Goal: Task Accomplishment & Management: Manage account settings

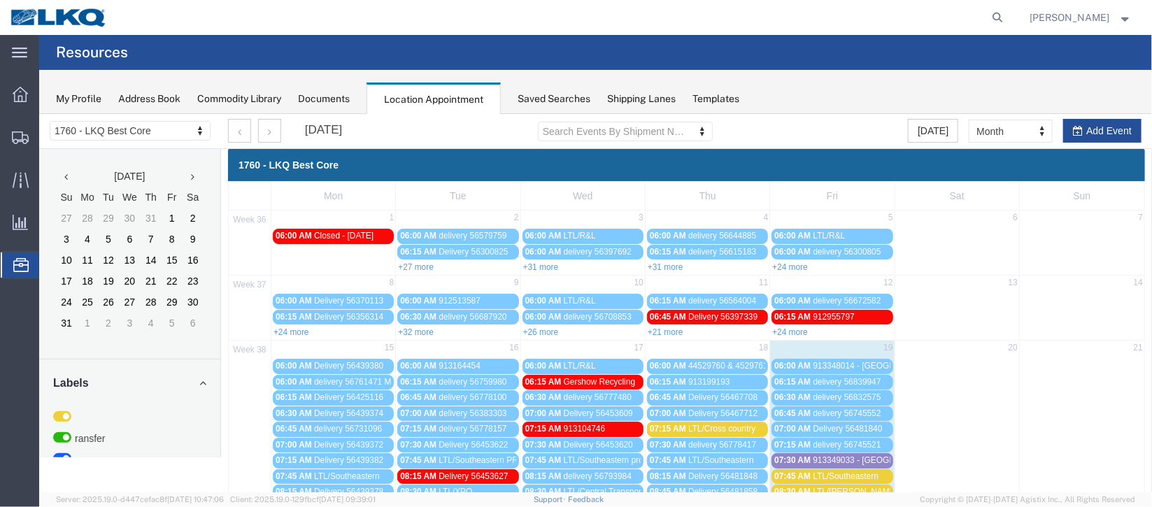
scroll to position [209, 0]
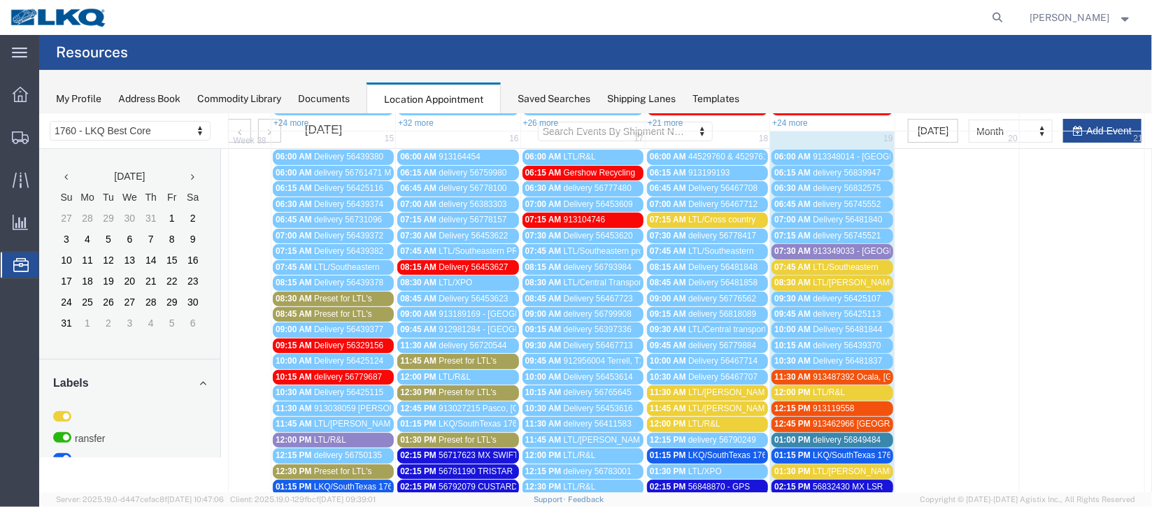
click at [831, 371] on span "913487392 Ocala, [GEOGRAPHIC_DATA] US Xpress" at bounding box center [911, 376] width 199 height 10
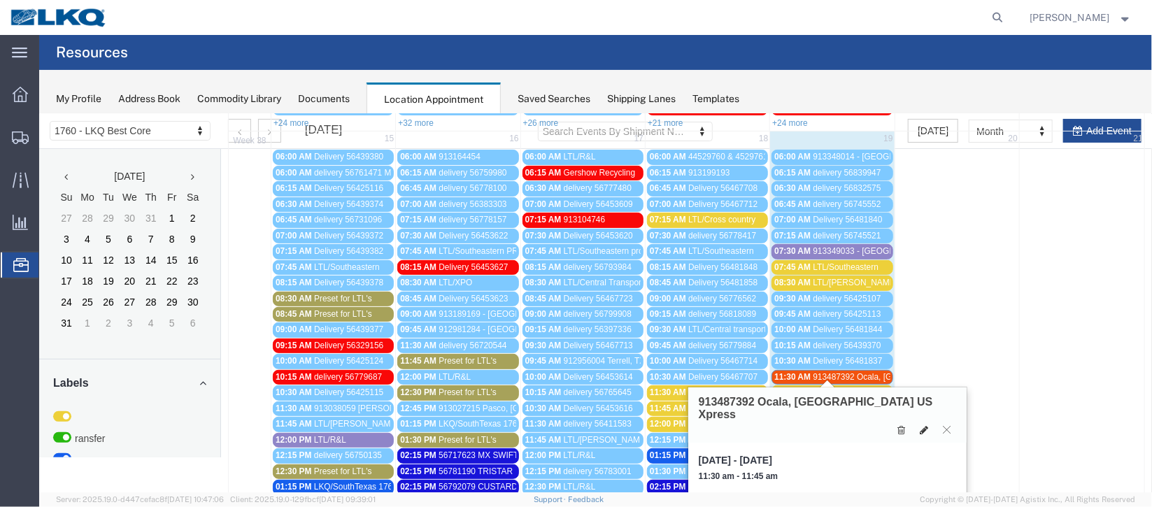
click at [928, 422] on button at bounding box center [924, 429] width 20 height 15
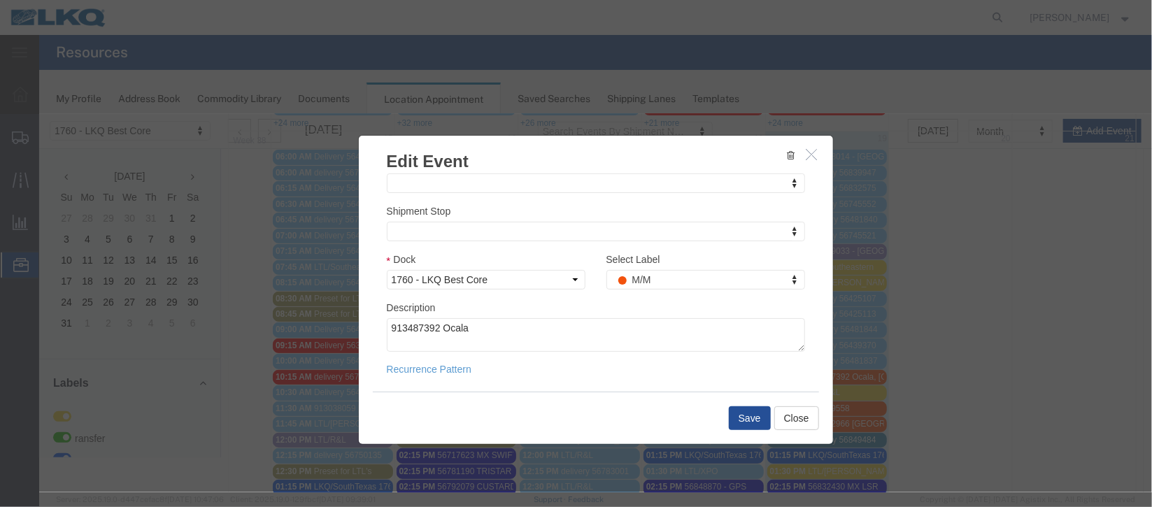
scroll to position [171, 0]
type input "de"
select select "40"
click at [741, 419] on button "Save" at bounding box center [749, 418] width 42 height 24
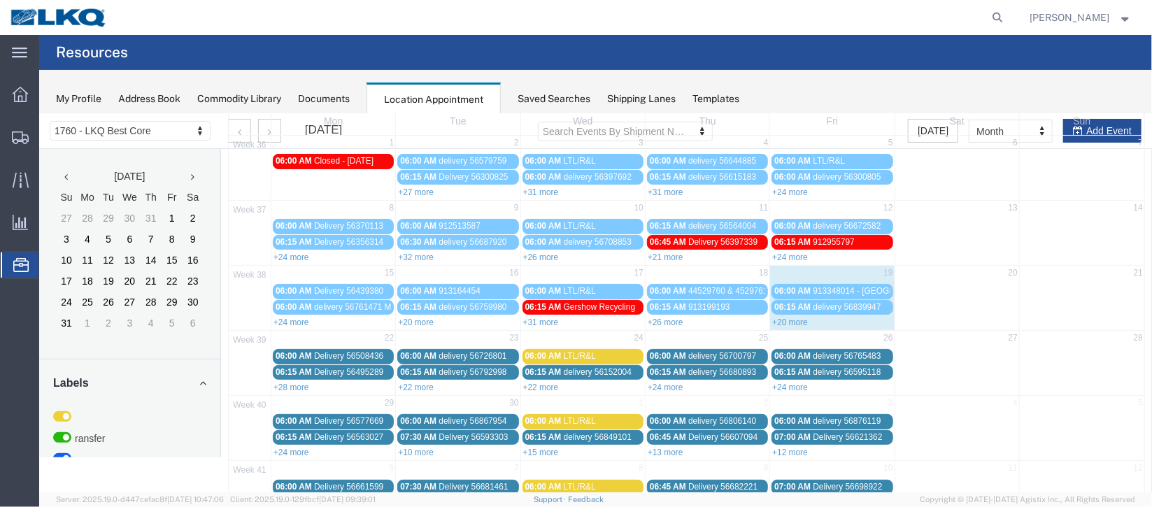
scroll to position [119, 0]
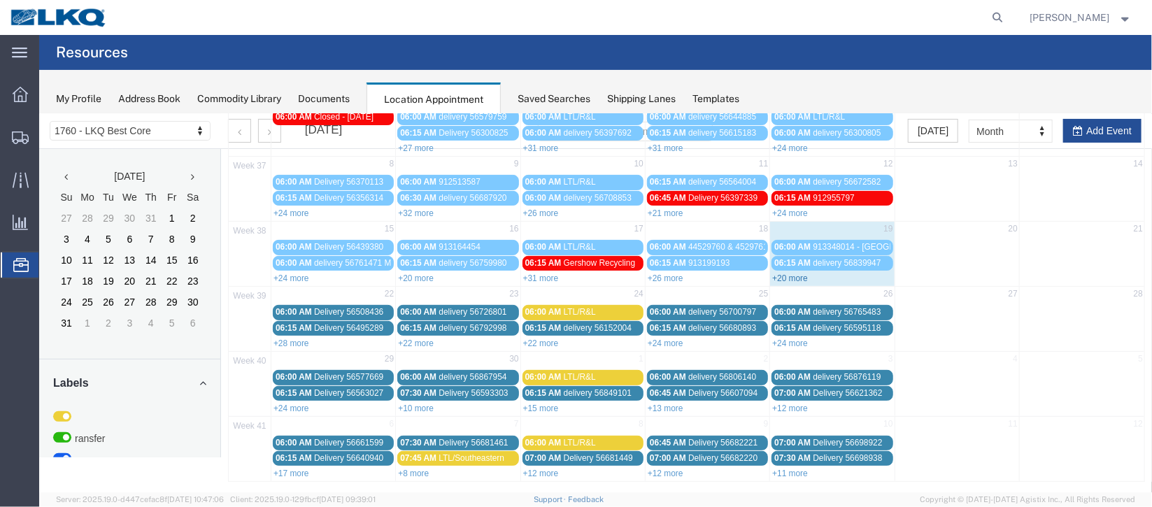
click at [776, 273] on link "+20 more" at bounding box center [790, 278] width 36 height 10
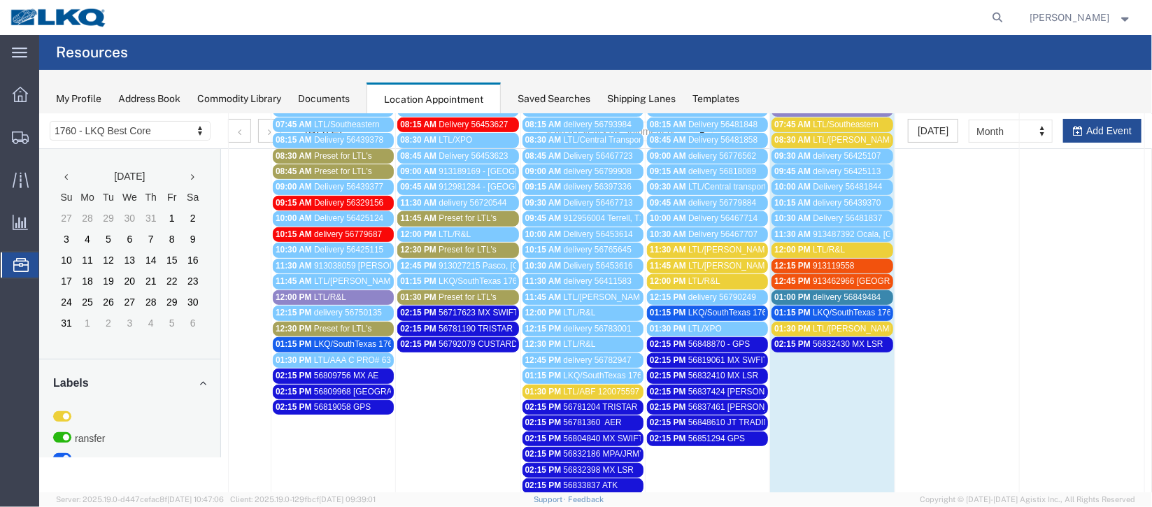
scroll to position [329, 0]
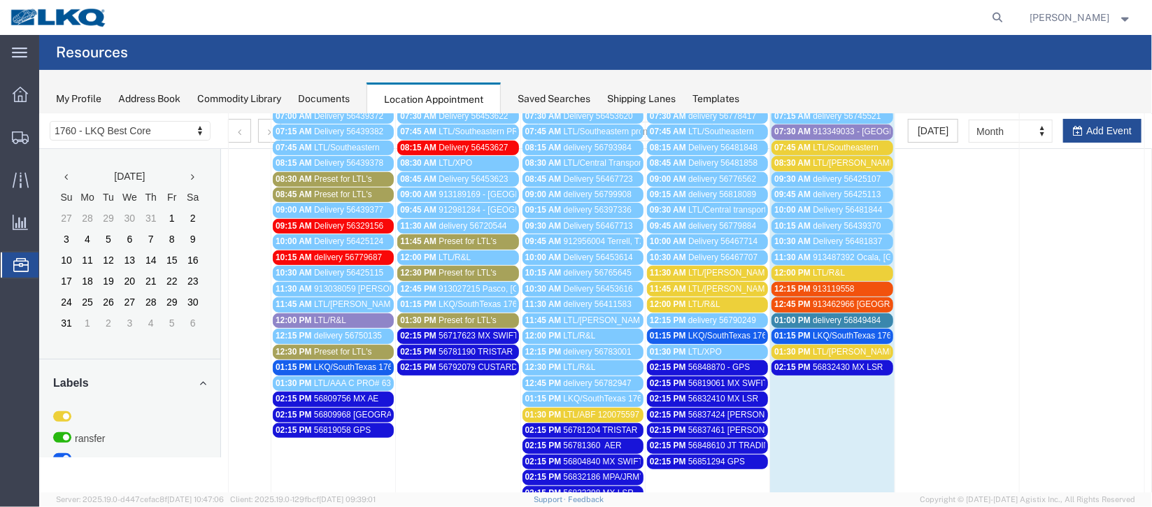
click at [819, 283] on span "913119558" at bounding box center [833, 288] width 42 height 10
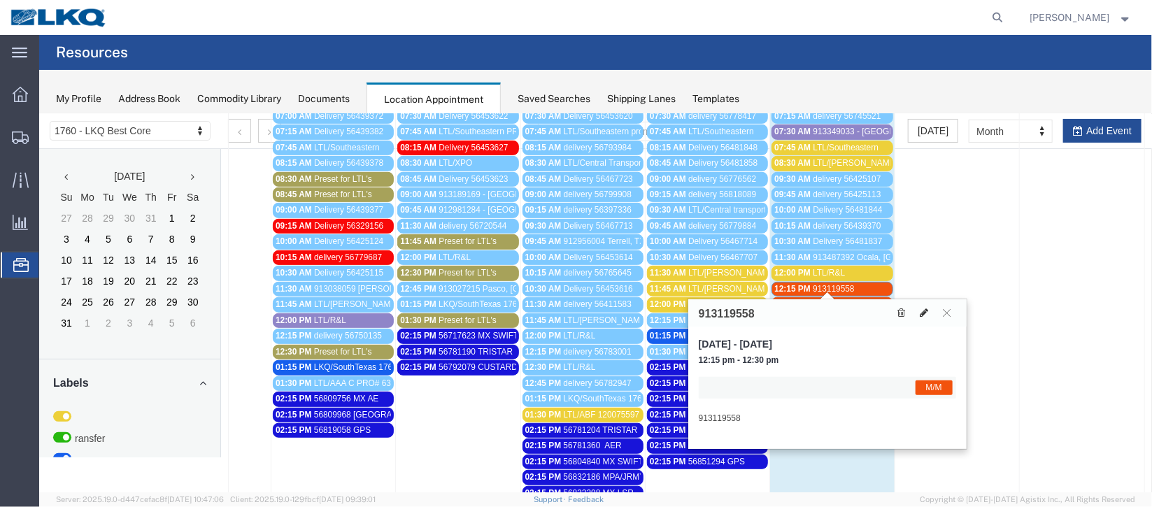
click at [919, 317] on button at bounding box center [924, 312] width 20 height 15
select select "1"
select select "24"
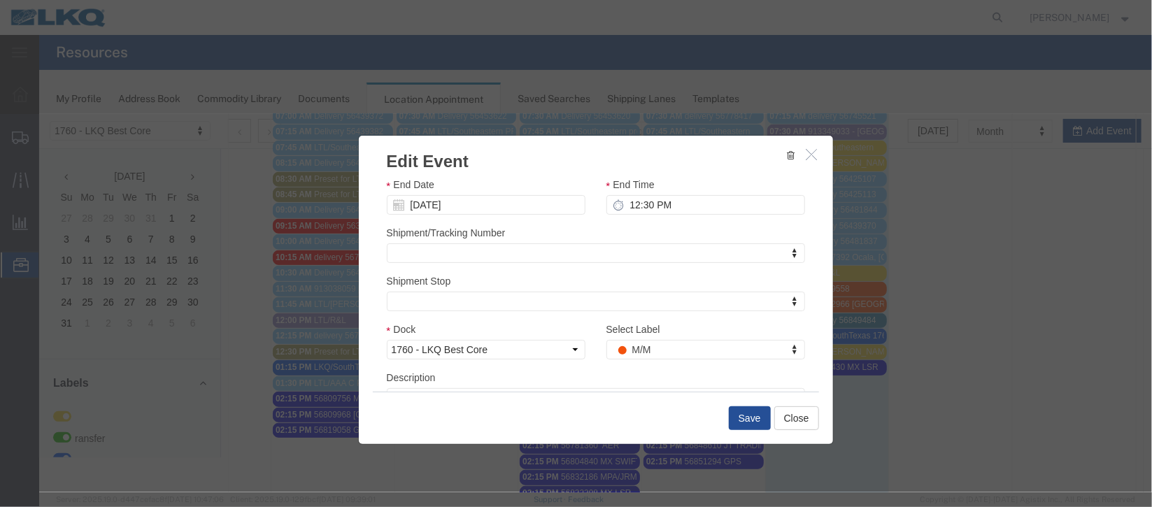
scroll to position [171, 0]
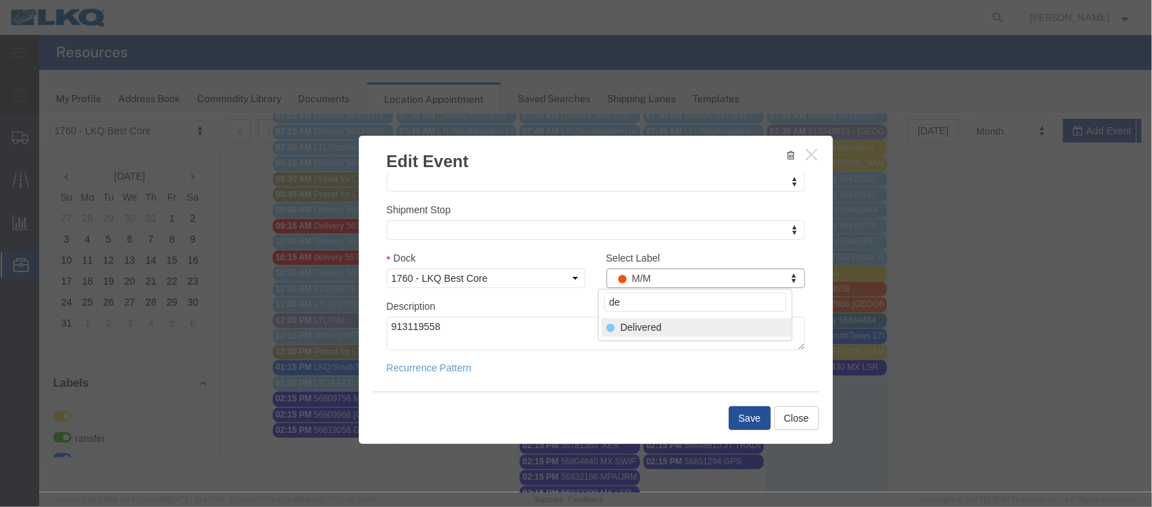
type input "de"
select select "40"
click at [723, 408] on div "Save Close" at bounding box center [595, 417] width 446 height 52
click at [737, 416] on button "Save" at bounding box center [749, 418] width 42 height 24
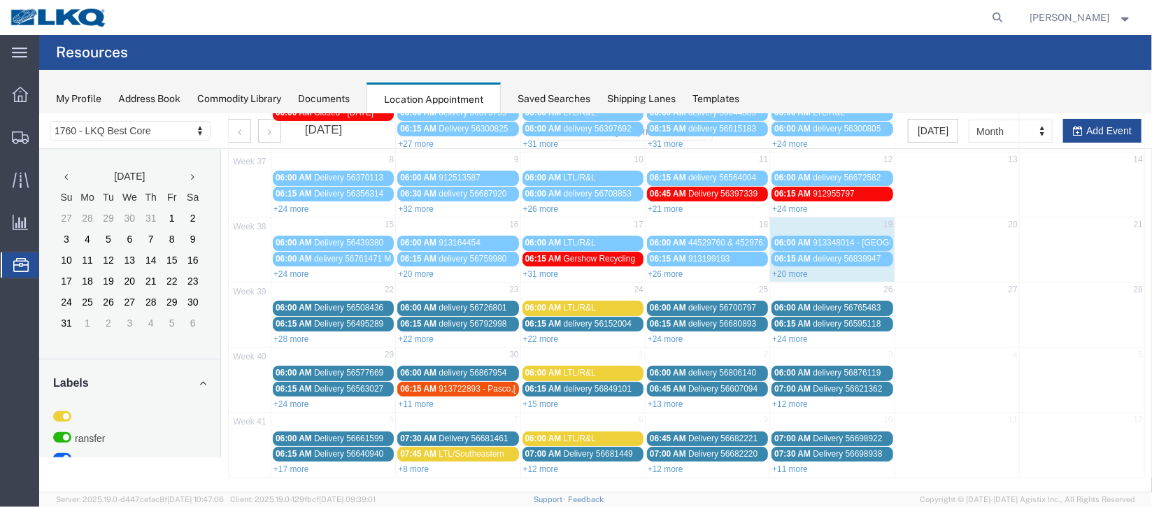
scroll to position [0, 0]
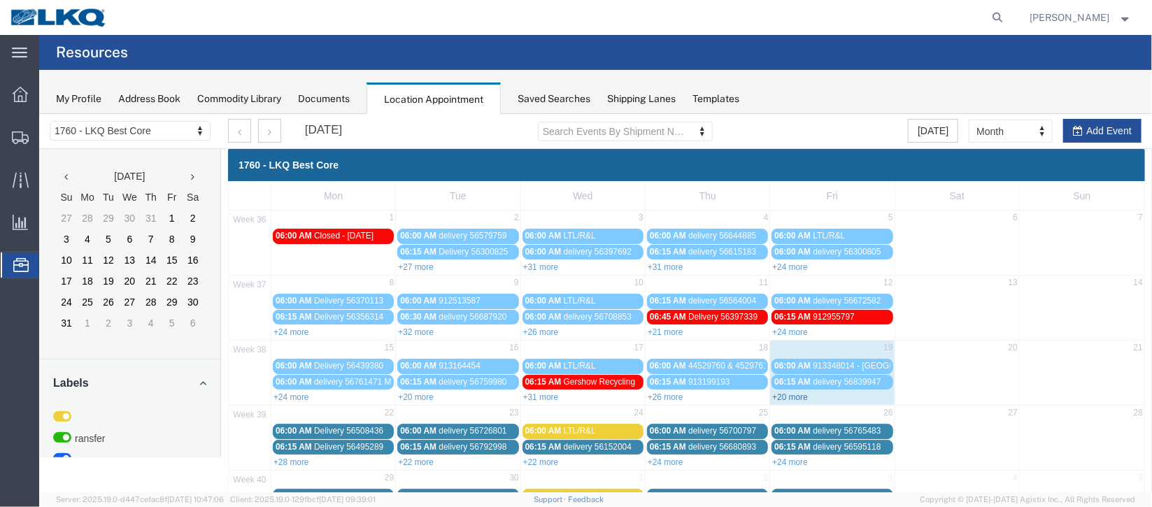
click at [793, 392] on link "+20 more" at bounding box center [790, 397] width 36 height 10
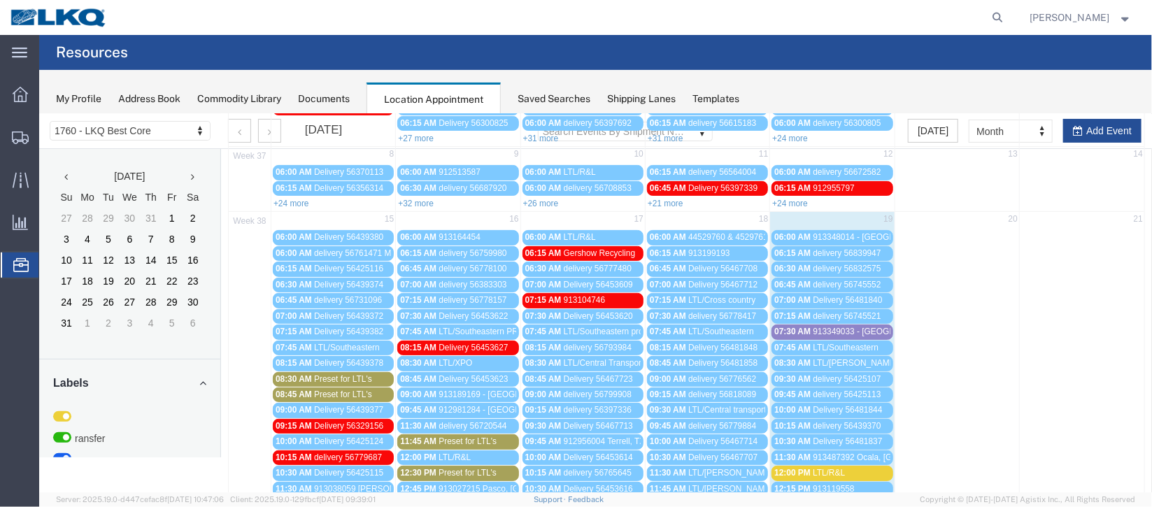
scroll to position [209, 0]
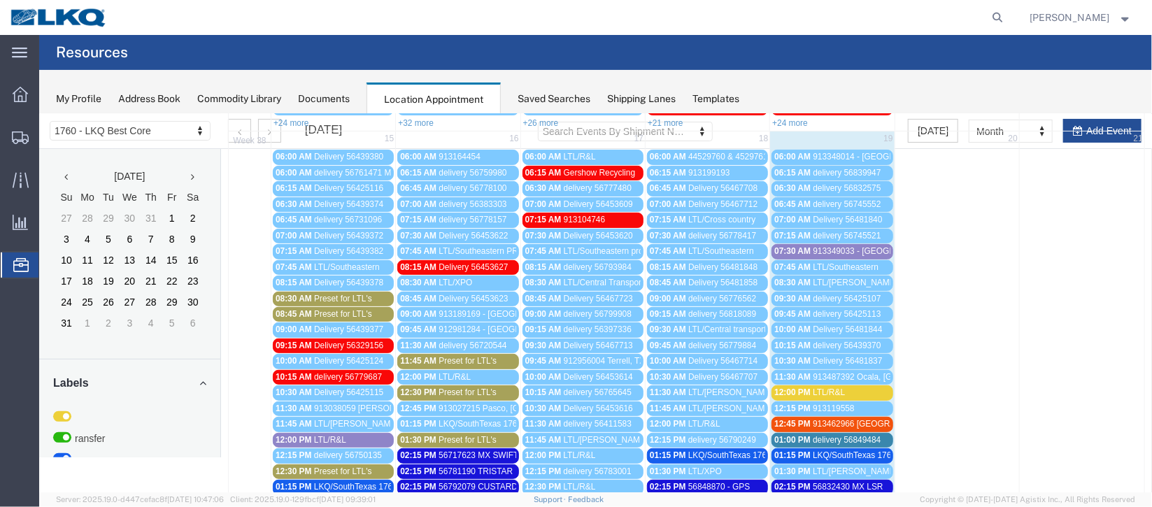
click at [858, 420] on span "913462966 [GEOGRAPHIC_DATA], [GEOGRAPHIC_DATA] [PERSON_NAME] Freight" at bounding box center [972, 423] width 320 height 10
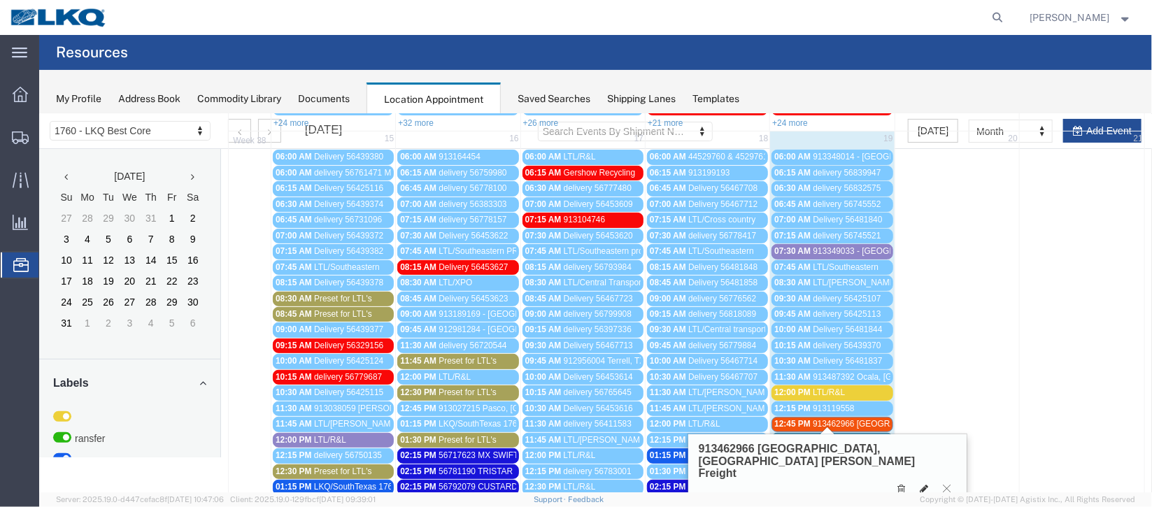
click at [923, 483] on icon at bounding box center [923, 488] width 8 height 10
select select "1"
select select "24"
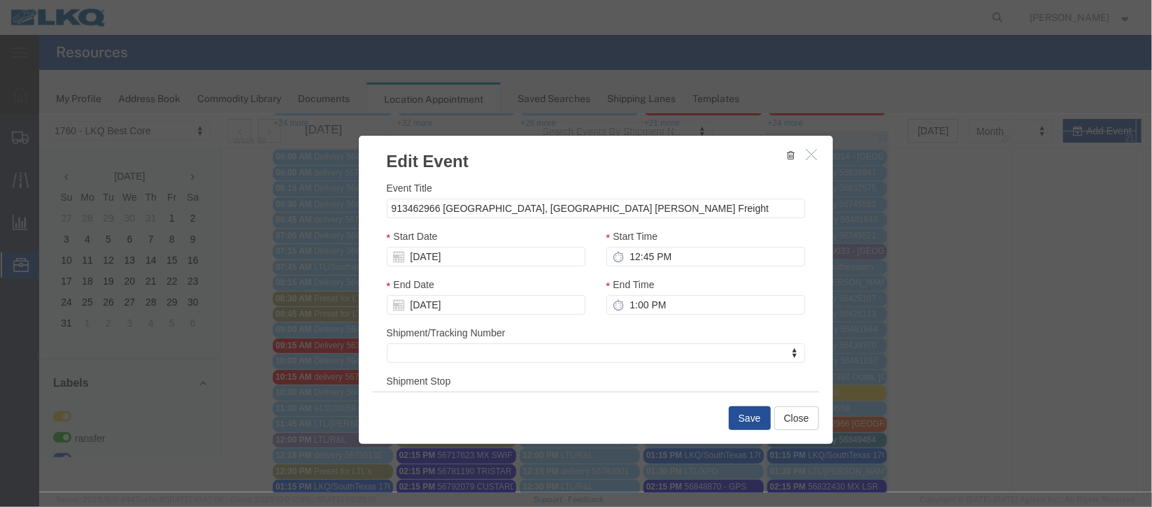
scroll to position [171, 0]
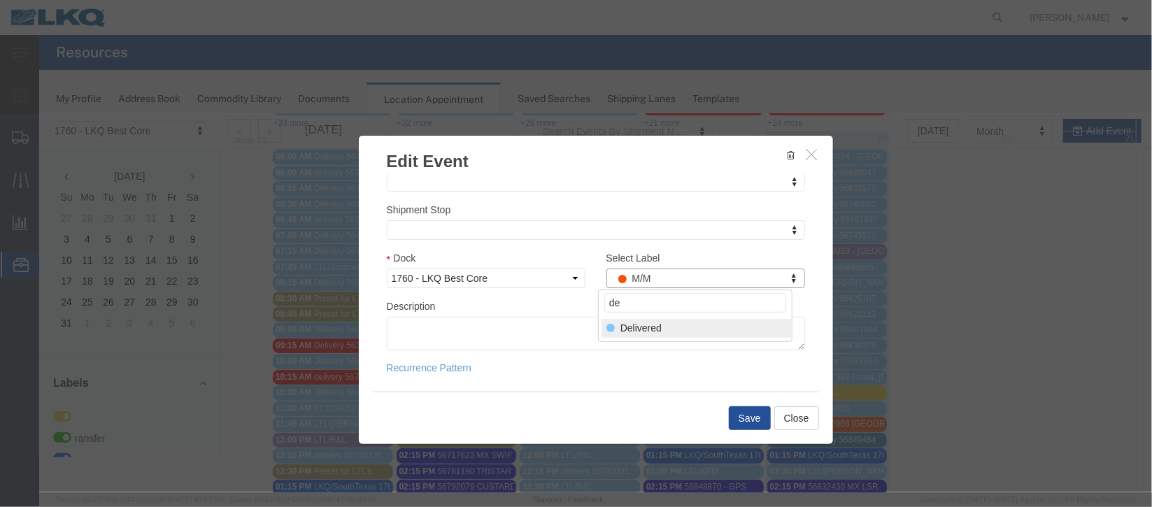
type input "de"
select select "40"
click at [757, 426] on button "Save" at bounding box center [749, 418] width 42 height 24
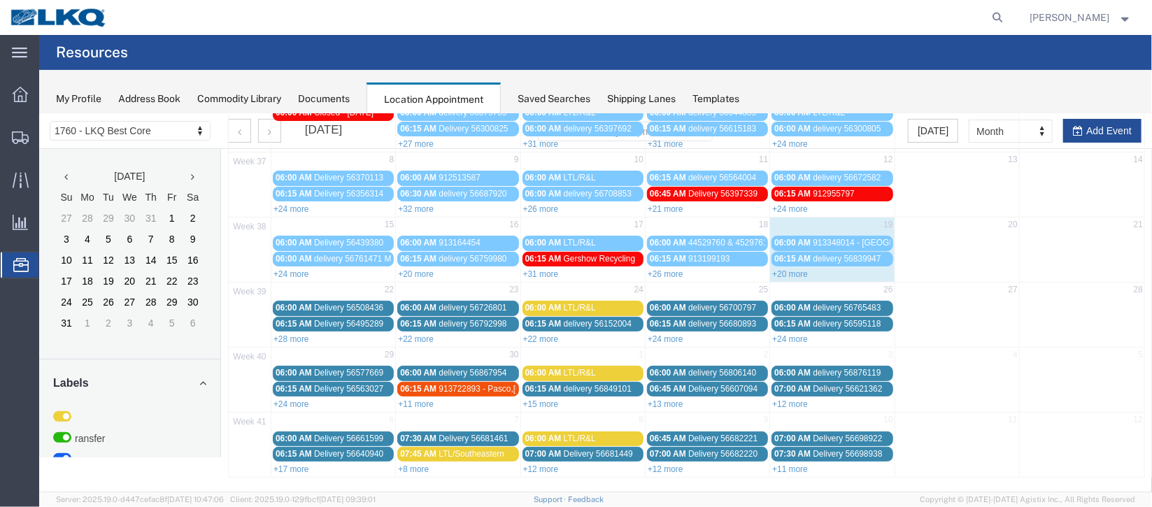
scroll to position [0, 0]
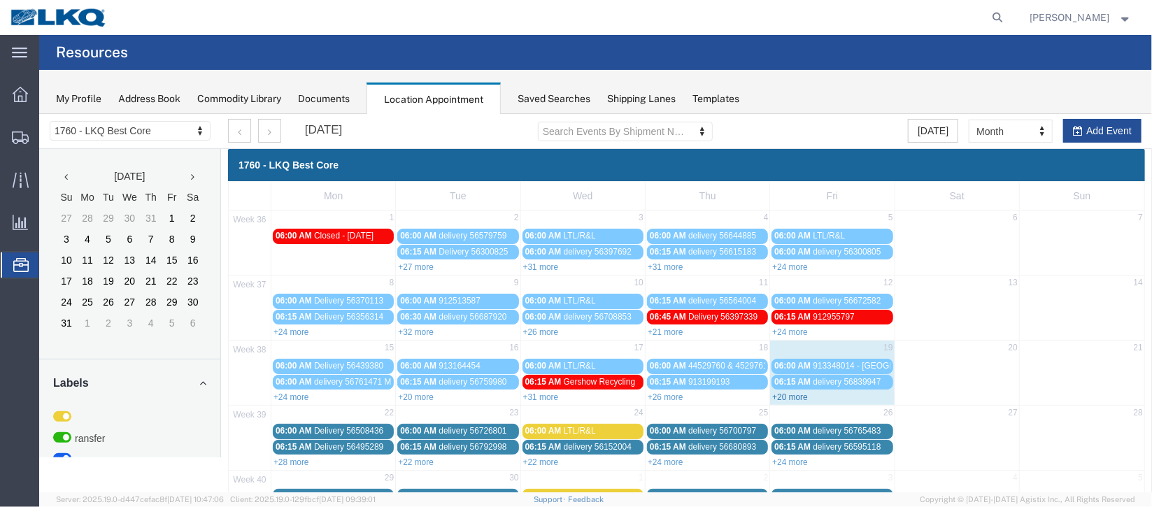
click at [772, 395] on link "+20 more" at bounding box center [790, 397] width 36 height 10
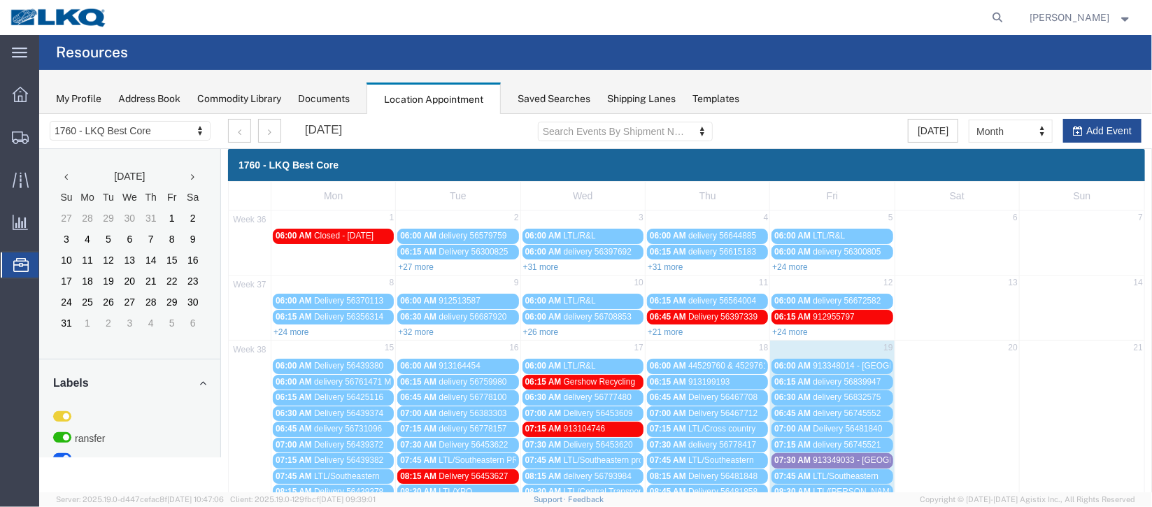
scroll to position [314, 0]
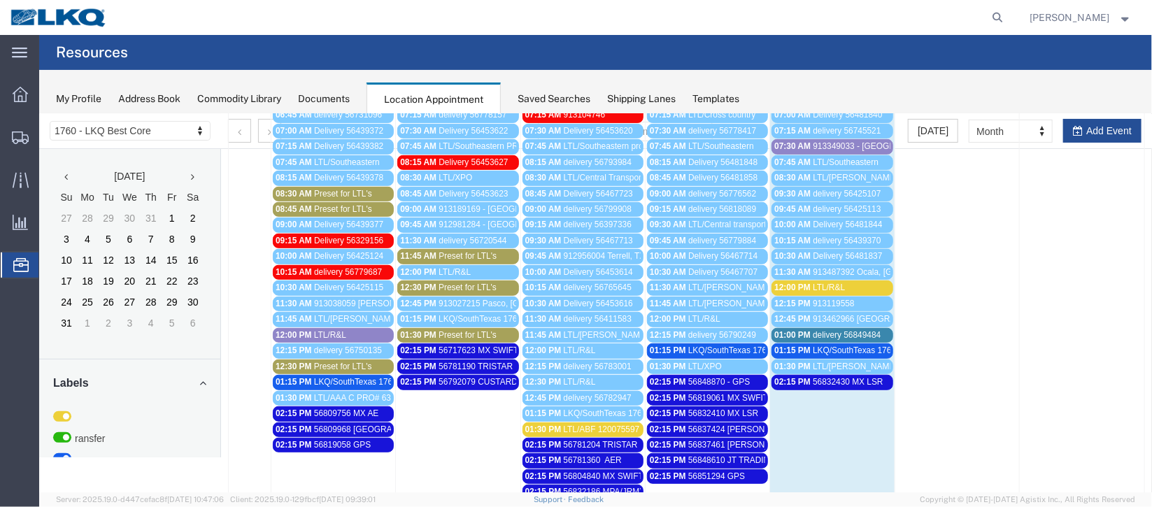
click at [847, 346] on span "LKQ/SouthTexas 1762" at bounding box center [853, 350] width 83 height 10
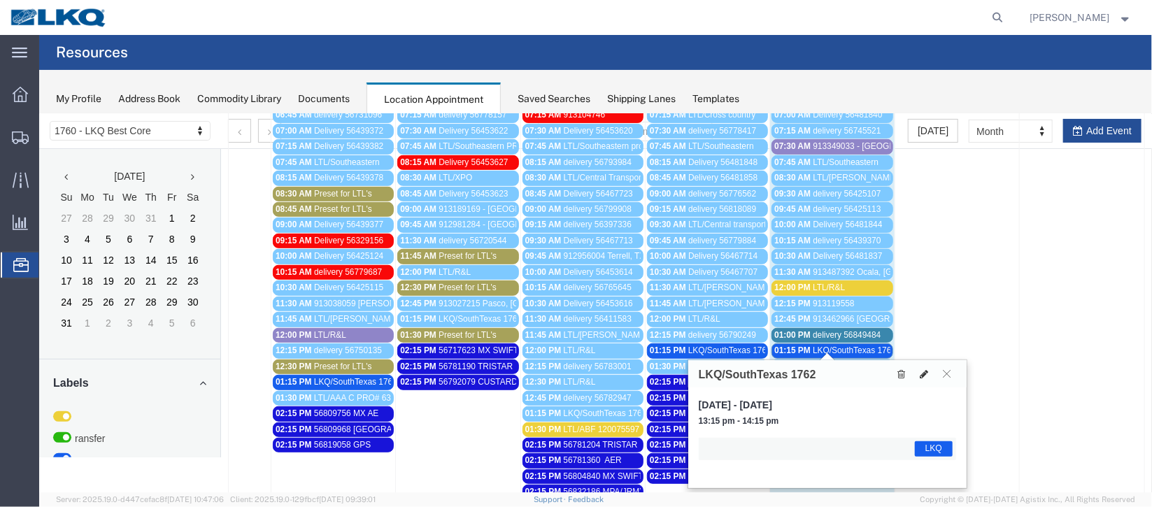
click at [920, 371] on icon at bounding box center [923, 374] width 8 height 10
select select "1"
select select "22"
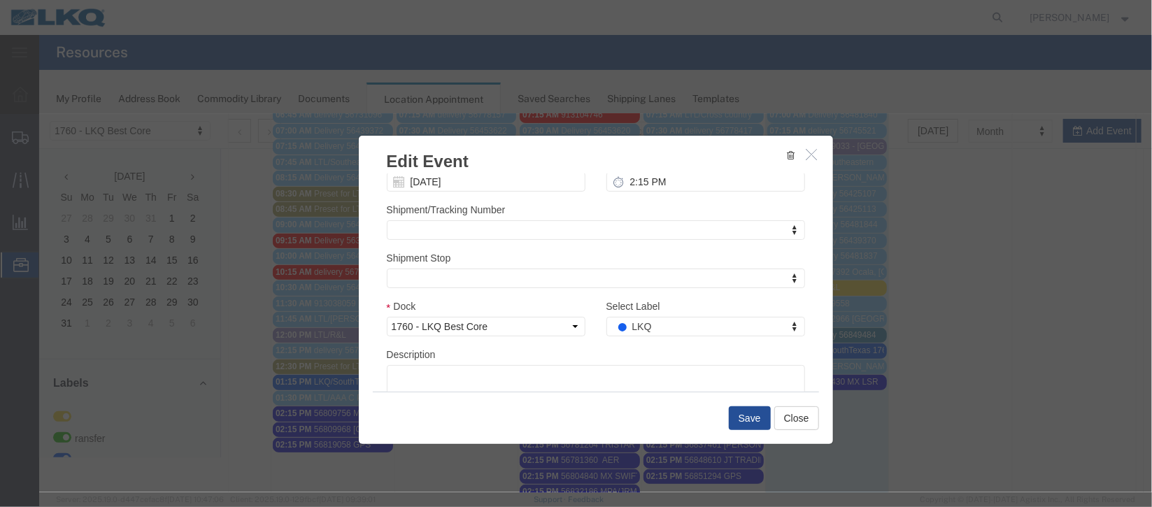
scroll to position [171, 0]
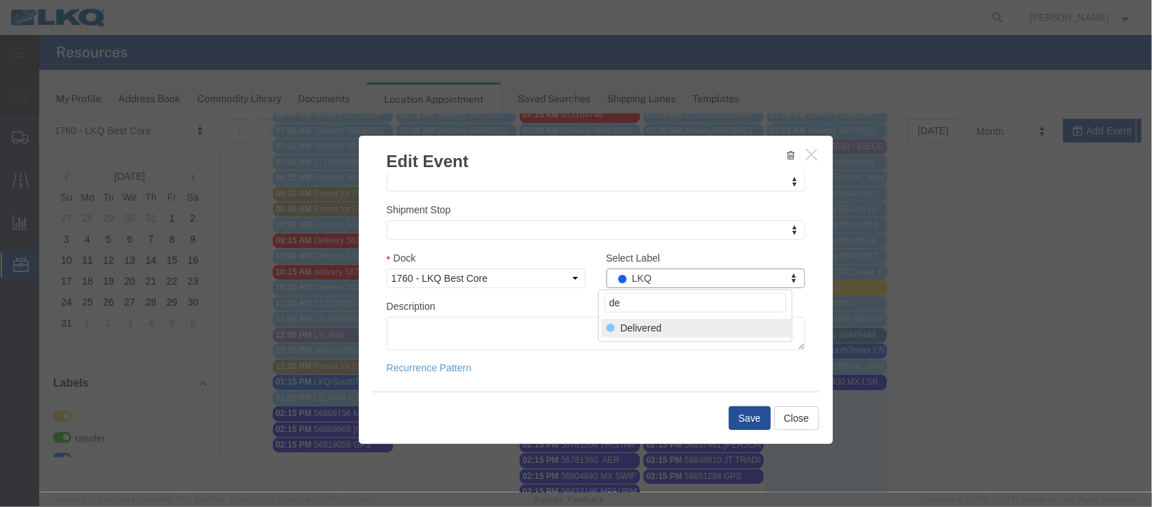
type input "de"
select select "40"
click at [742, 405] on div "Save Close" at bounding box center [595, 417] width 446 height 52
click at [743, 413] on button "Save" at bounding box center [749, 418] width 42 height 24
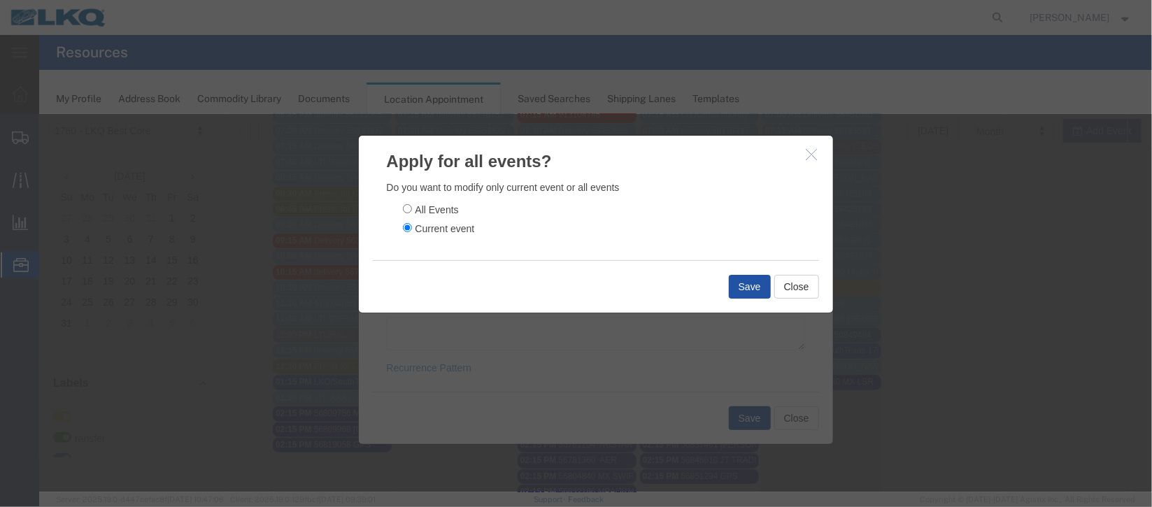
click at [735, 285] on button "Save" at bounding box center [749, 286] width 42 height 24
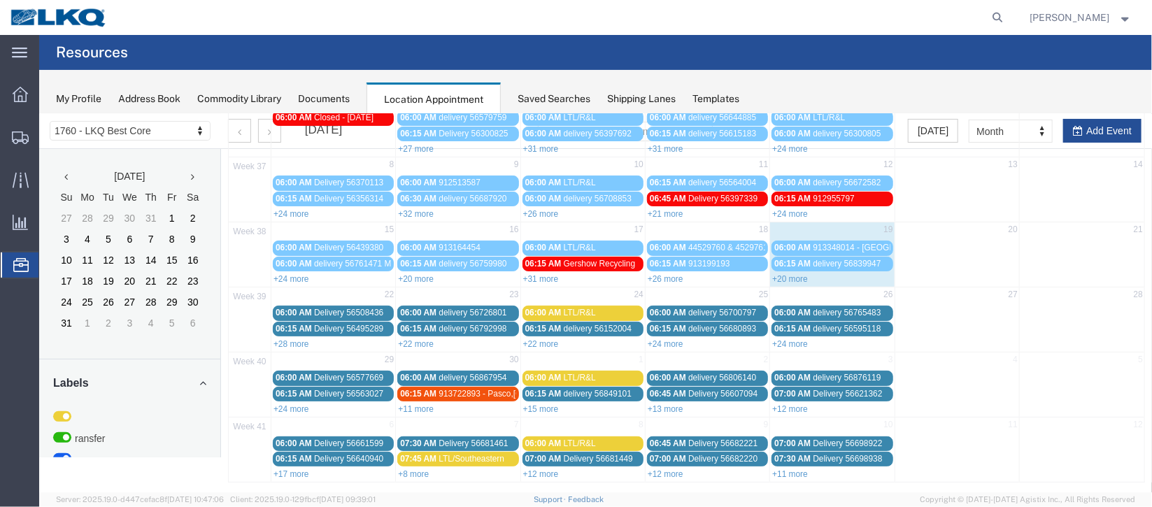
scroll to position [119, 0]
click at [288, 338] on link "+28 more" at bounding box center [291, 343] width 36 height 10
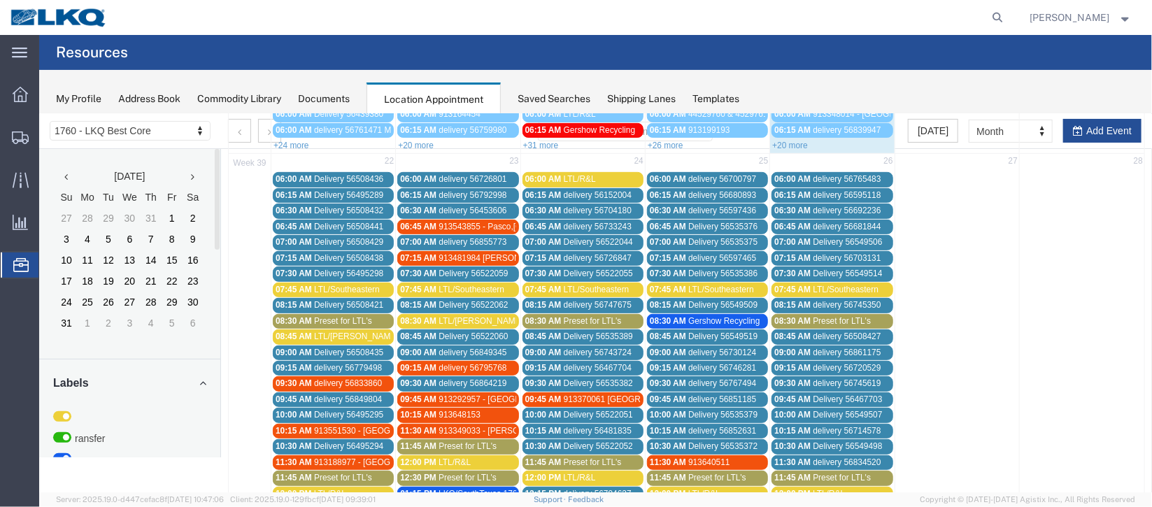
scroll to position [224, 0]
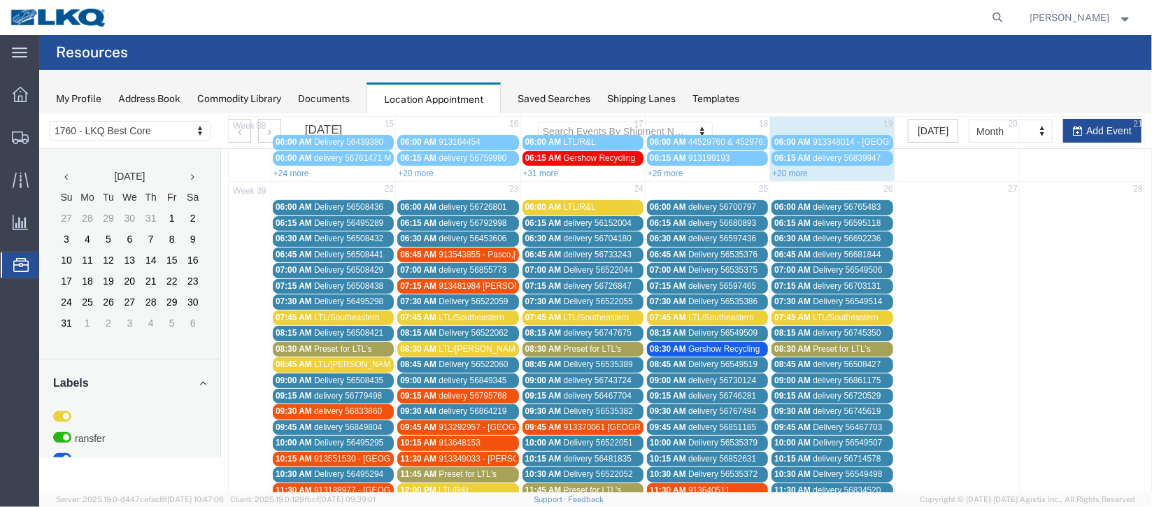
click at [352, 206] on span "Delivery 56508436" at bounding box center [347, 206] width 69 height 10
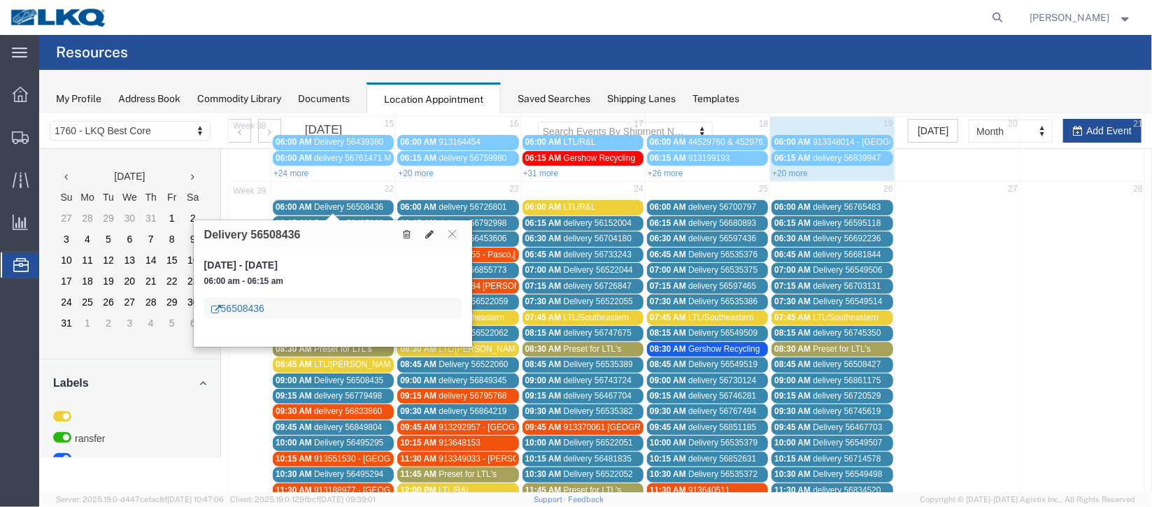
click at [250, 304] on link "56508436" at bounding box center [237, 308] width 53 height 14
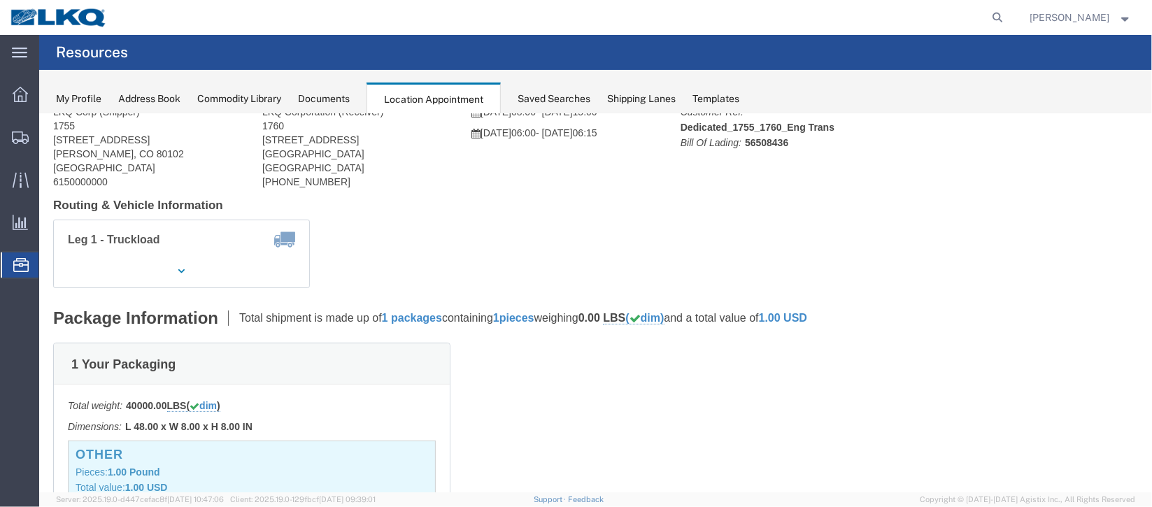
scroll to position [0, 0]
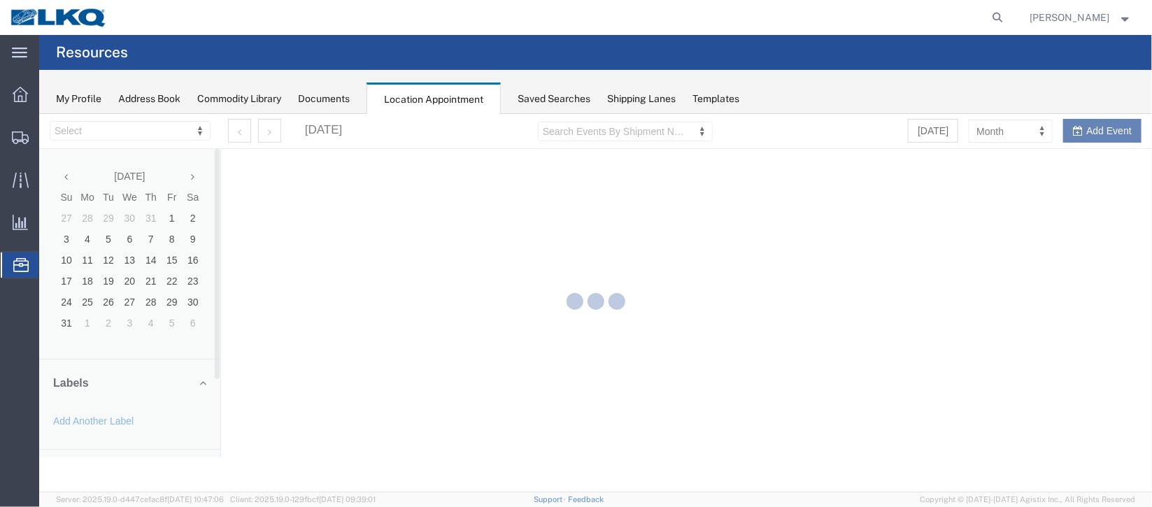
select select "27634"
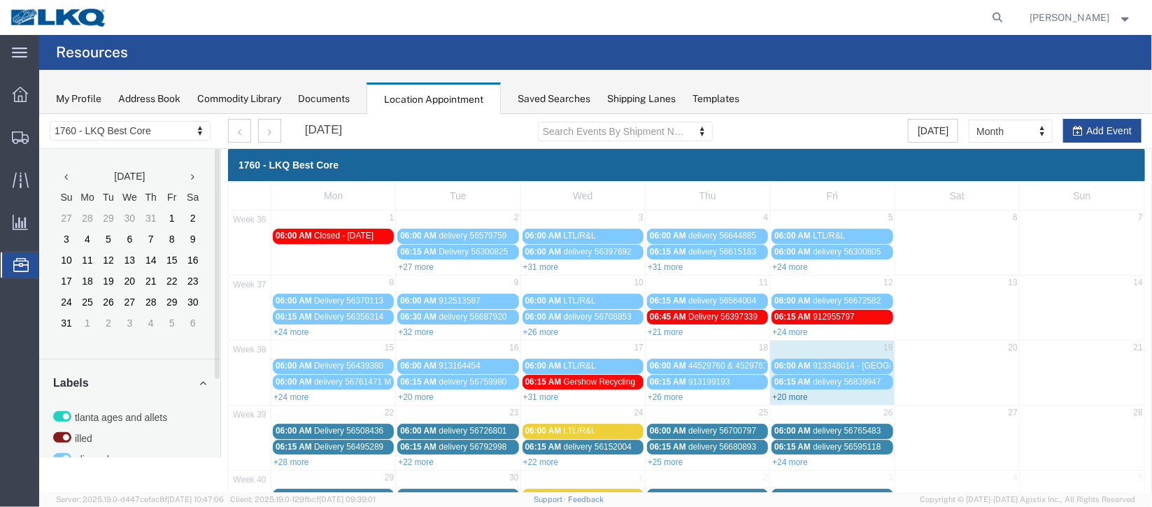
click at [789, 397] on link "+20 more" at bounding box center [790, 397] width 36 height 10
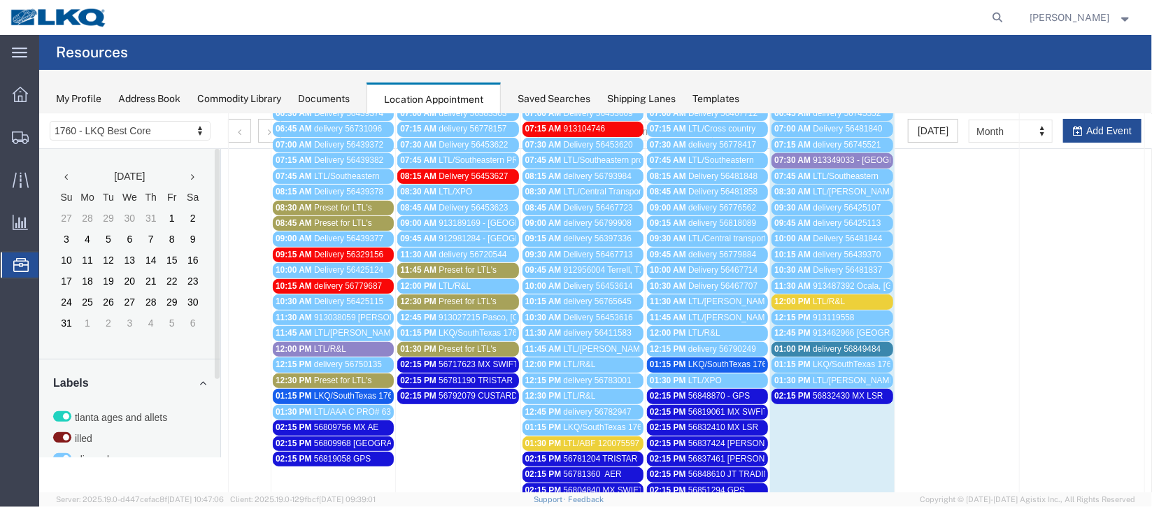
scroll to position [314, 0]
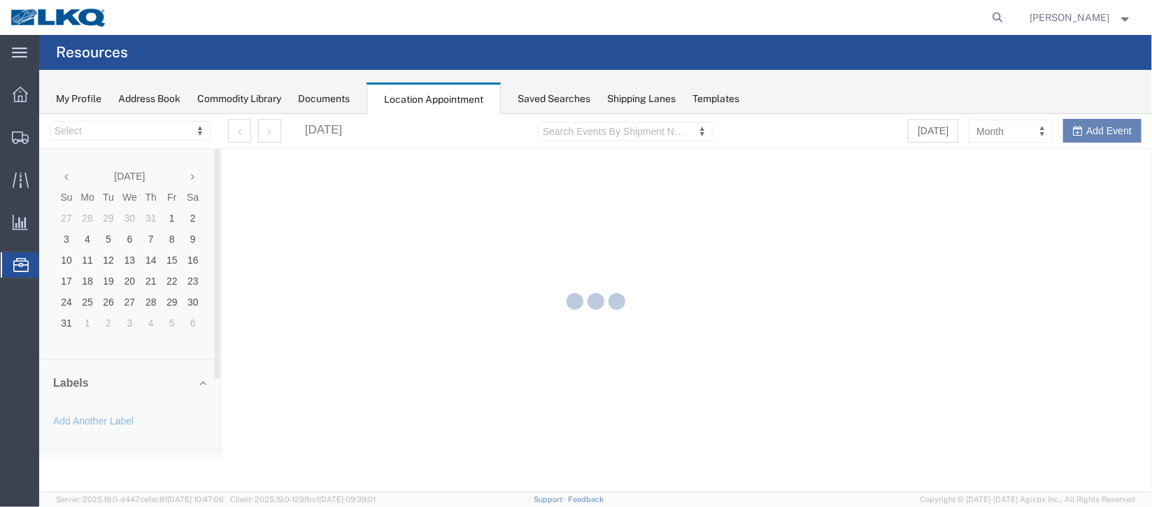
select select "27634"
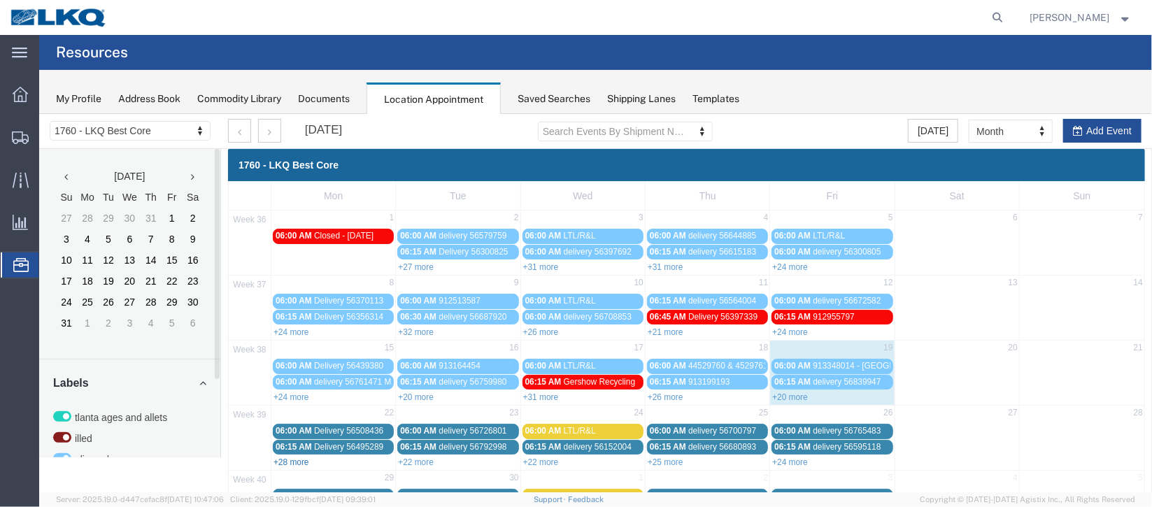
click at [289, 462] on link "+28 more" at bounding box center [291, 462] width 36 height 10
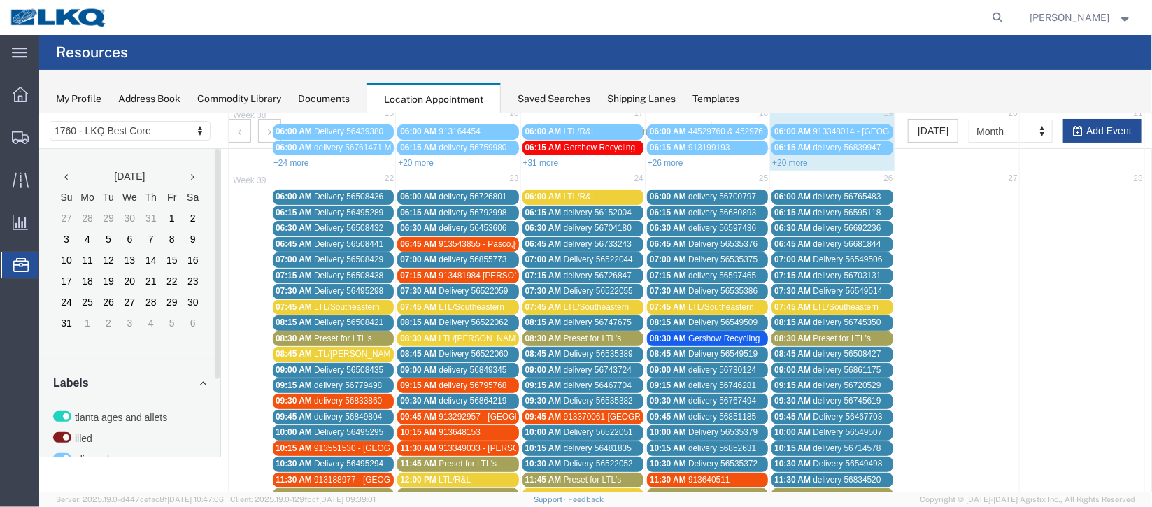
scroll to position [209, 0]
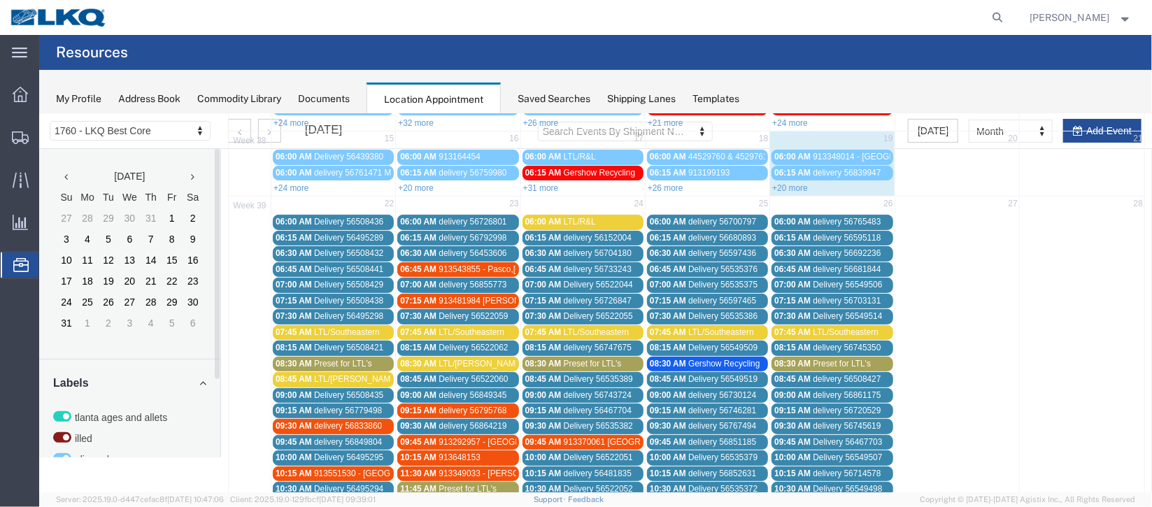
click at [341, 236] on span "Delivery 56495289" at bounding box center [347, 237] width 69 height 10
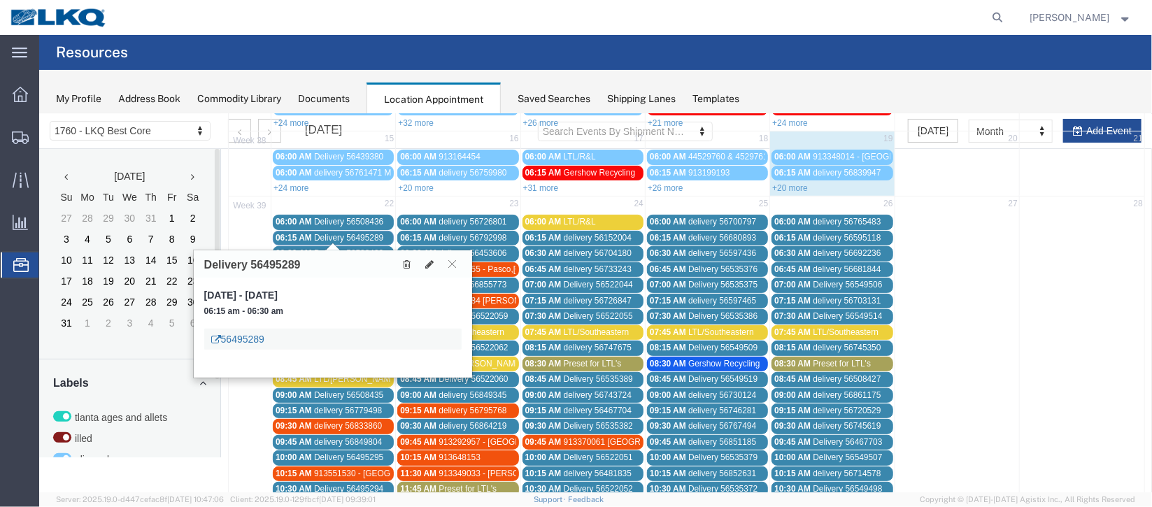
click at [250, 339] on link "56495289" at bounding box center [237, 339] width 53 height 14
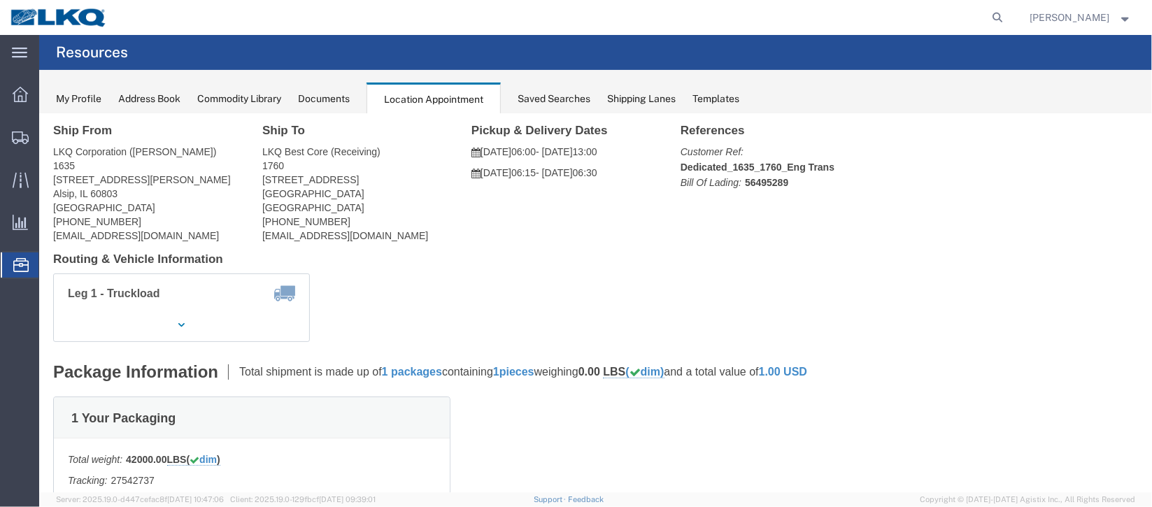
scroll to position [0, 0]
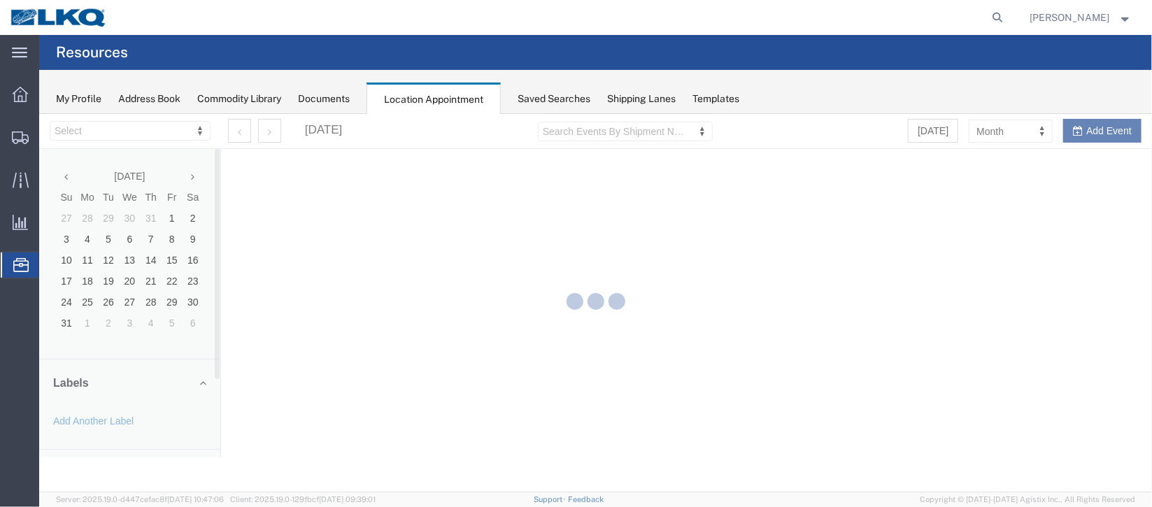
select select "27634"
